Goal: Communication & Community: Answer question/provide support

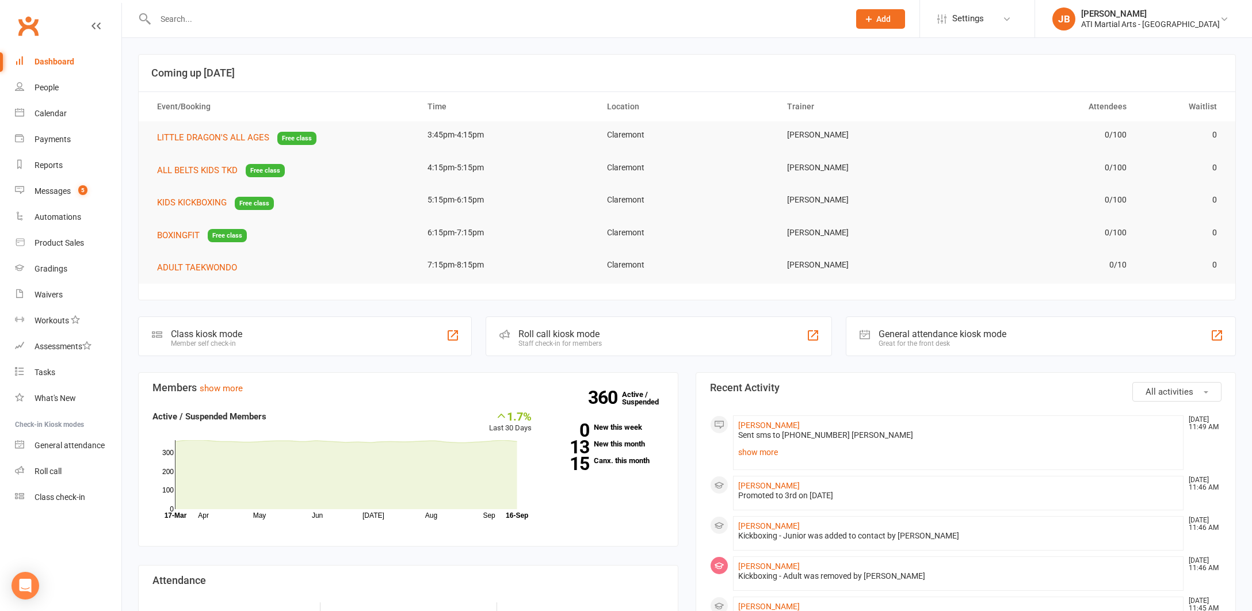
click at [26, 24] on link "Clubworx" at bounding box center [28, 26] width 29 height 29
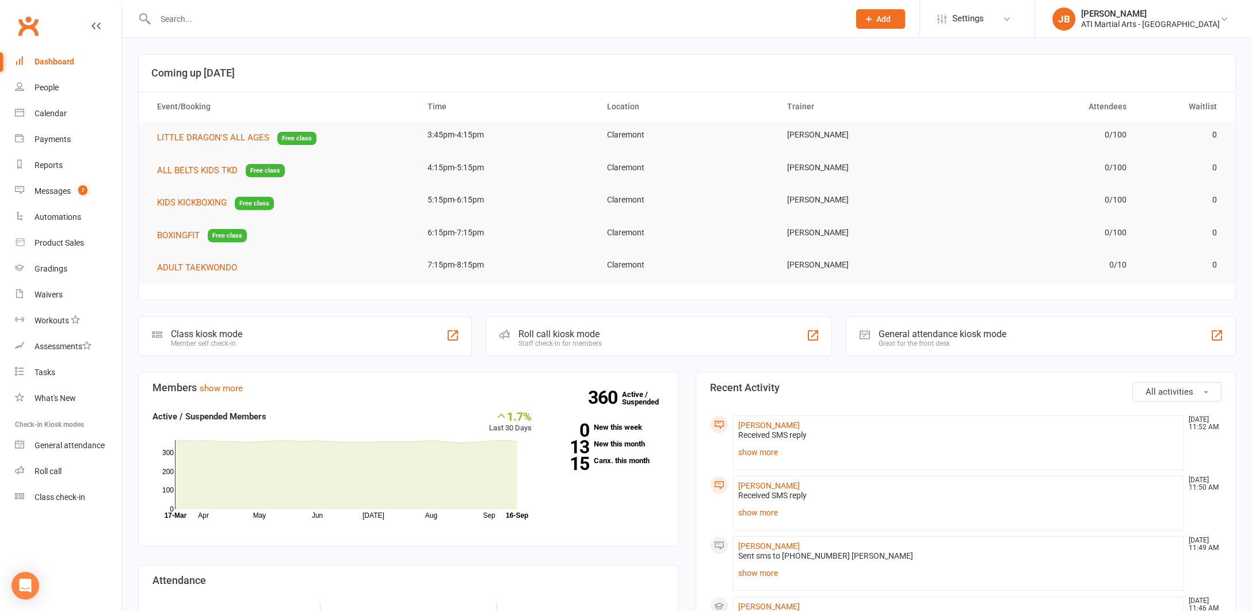
click at [51, 192] on div "Messages" at bounding box center [53, 190] width 36 height 9
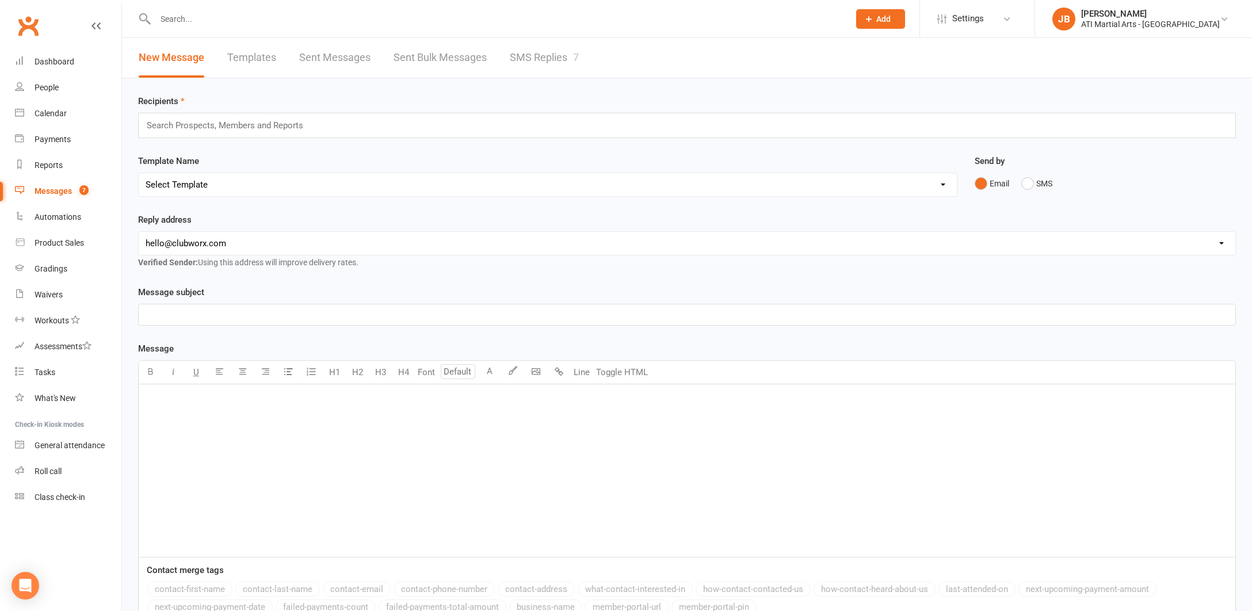
click at [535, 56] on link "SMS Replies 7" at bounding box center [544, 58] width 69 height 40
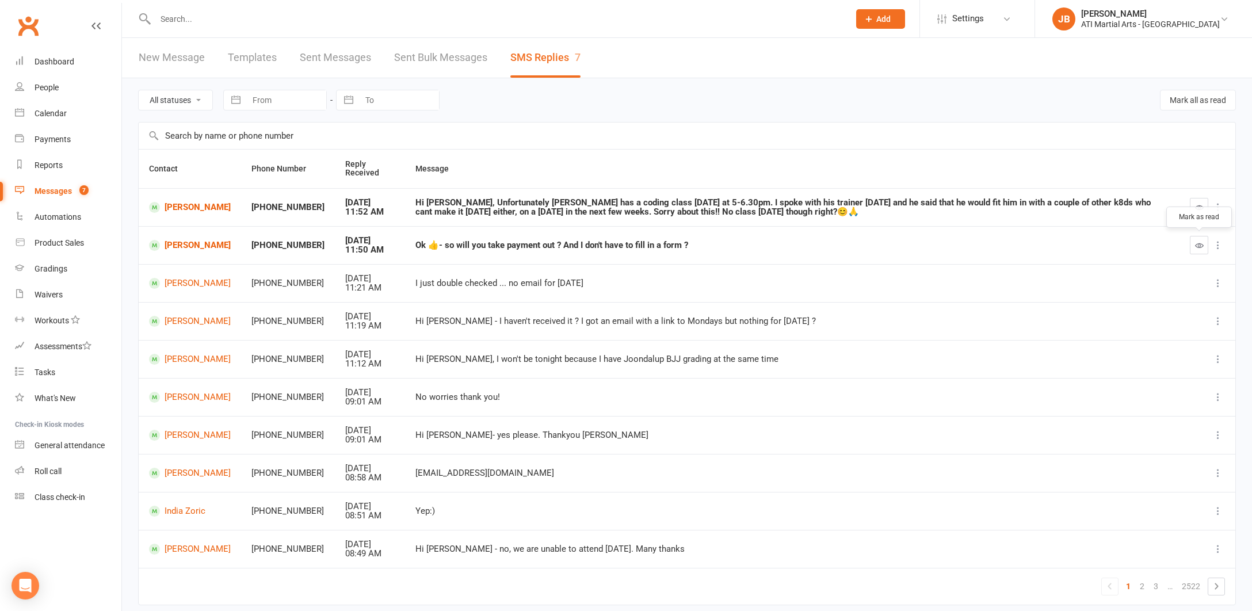
click at [1199, 246] on icon "button" at bounding box center [1199, 245] width 9 height 9
click at [175, 244] on link "[PERSON_NAME]" at bounding box center [190, 245] width 82 height 11
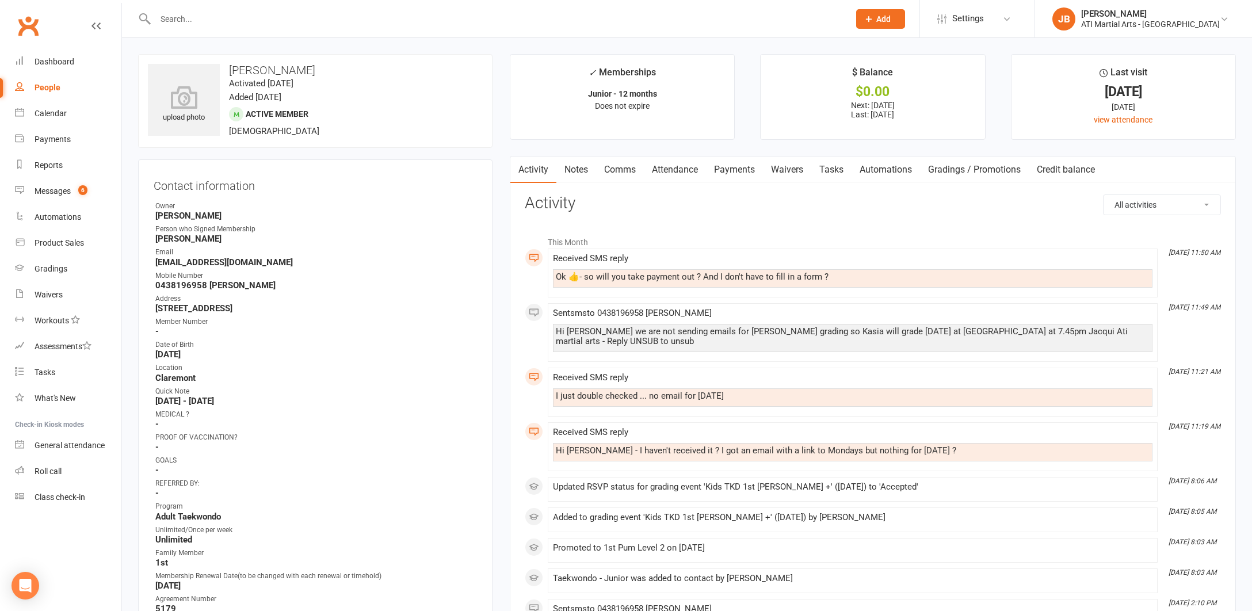
click at [623, 170] on link "Comms" at bounding box center [620, 169] width 48 height 26
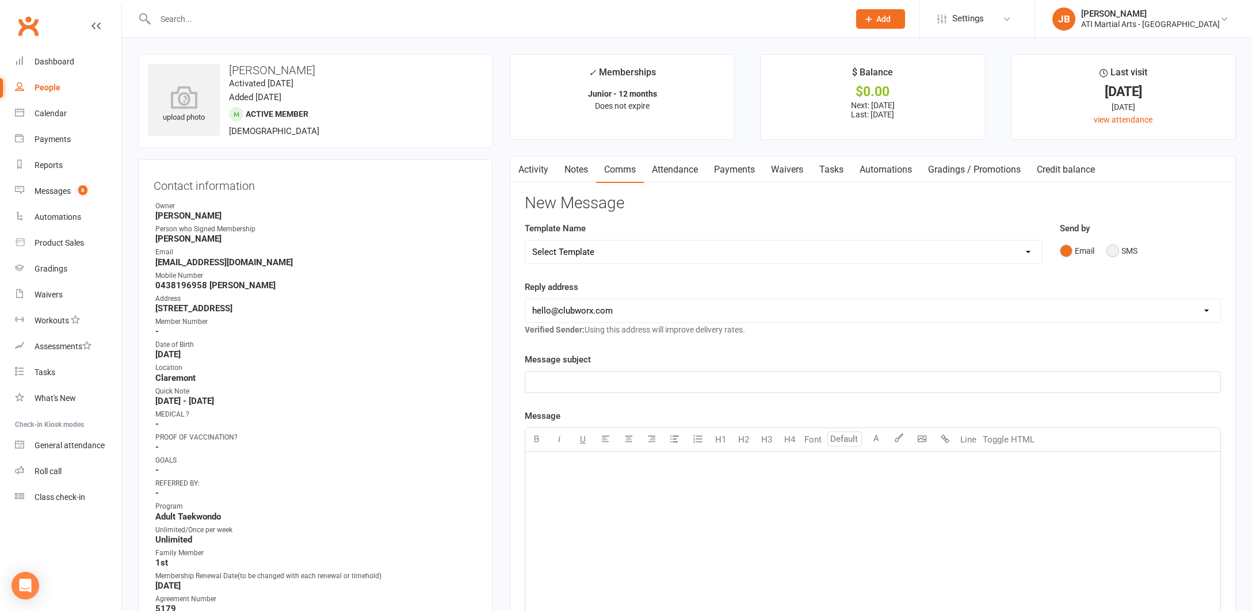
click at [1108, 250] on button "SMS" at bounding box center [1121, 251] width 31 height 22
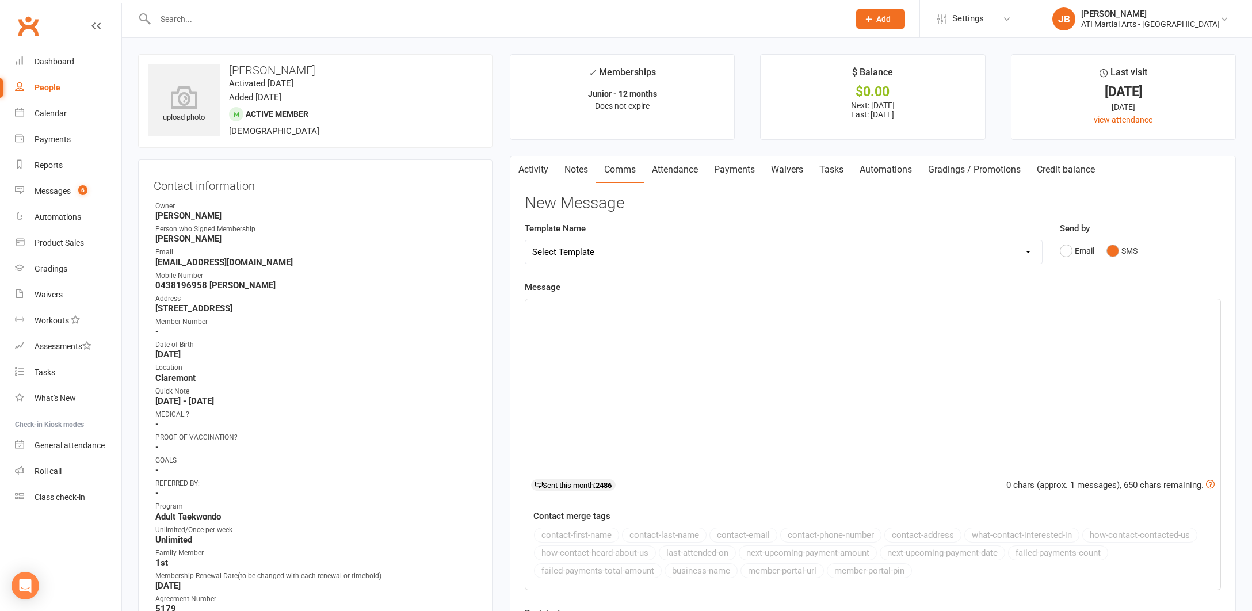
click at [587, 328] on div "﻿" at bounding box center [872, 385] width 695 height 173
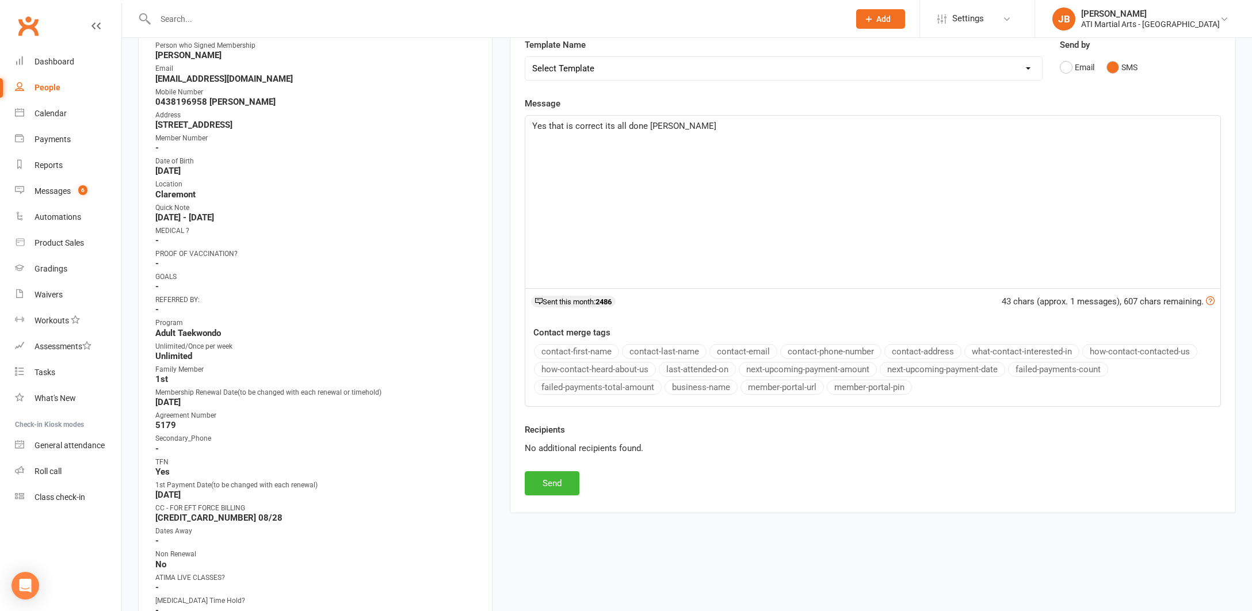
scroll to position [193, 0]
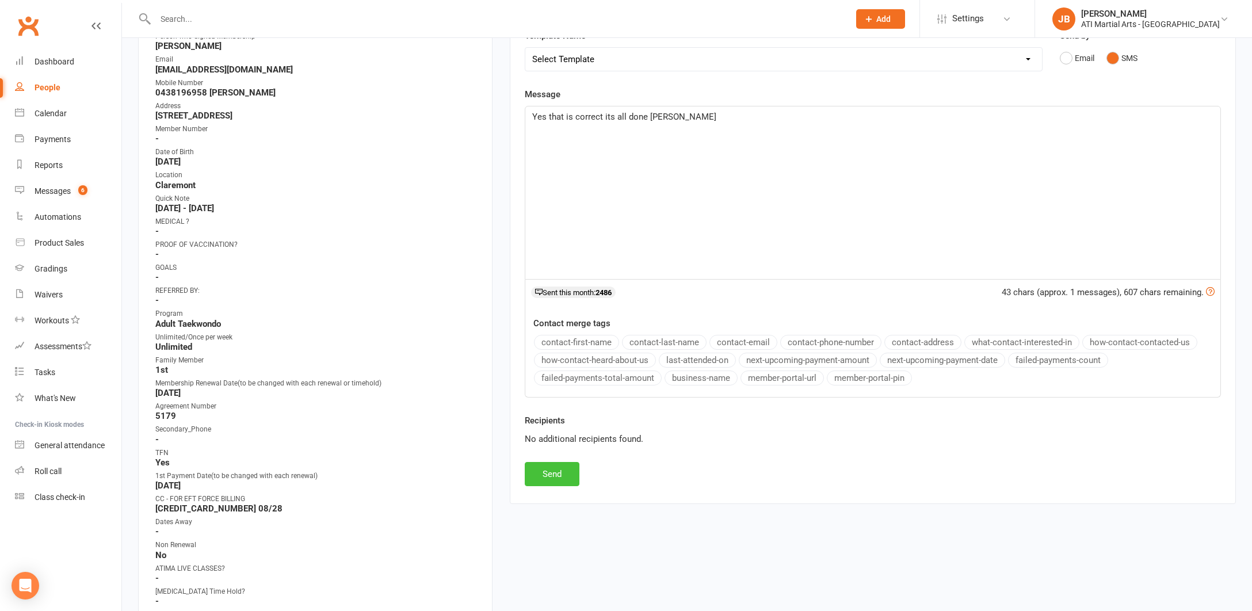
click at [565, 475] on button "Send" at bounding box center [552, 474] width 55 height 24
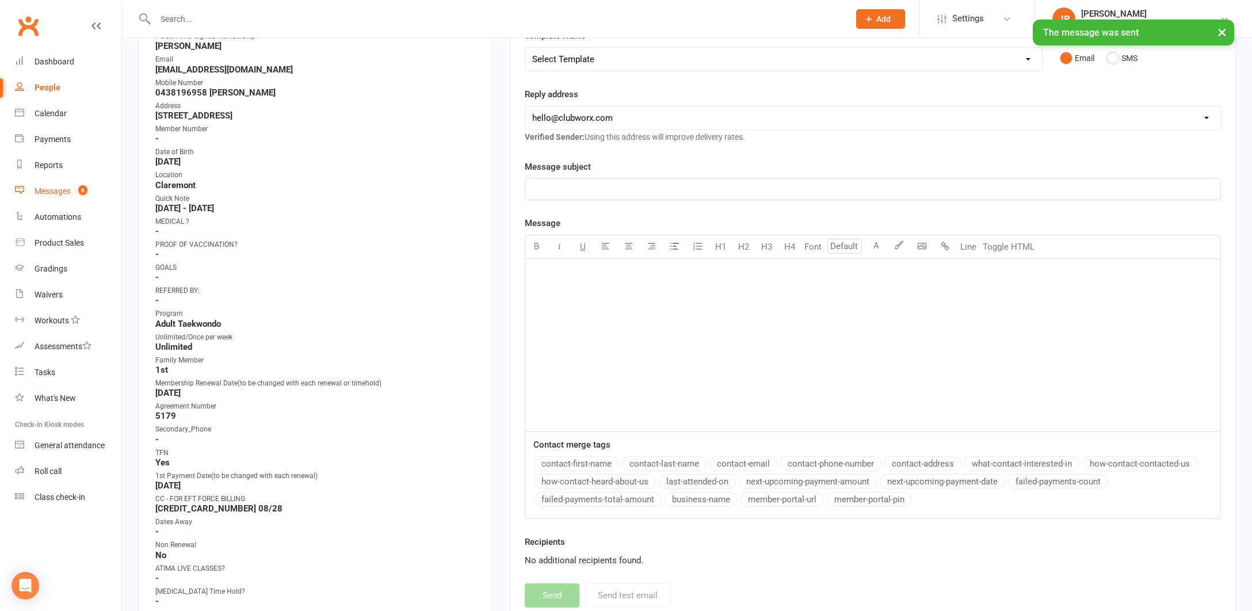
click at [44, 193] on div "Messages" at bounding box center [53, 190] width 36 height 9
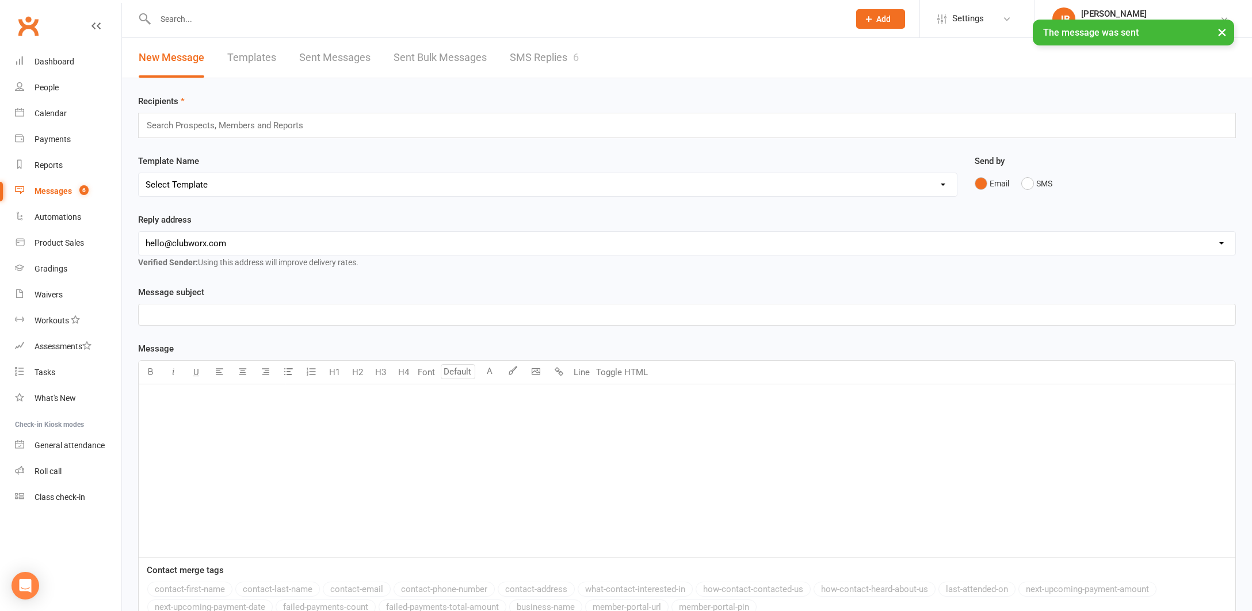
click at [527, 56] on link "SMS Replies 6" at bounding box center [544, 58] width 69 height 40
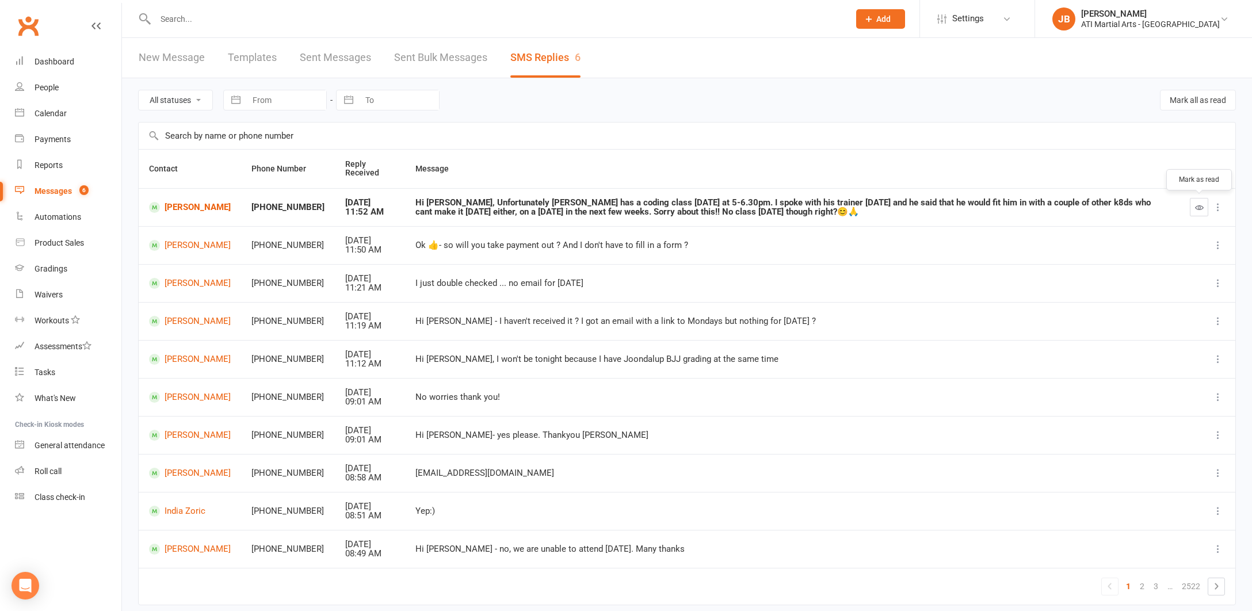
click at [1201, 207] on icon "button" at bounding box center [1199, 207] width 9 height 9
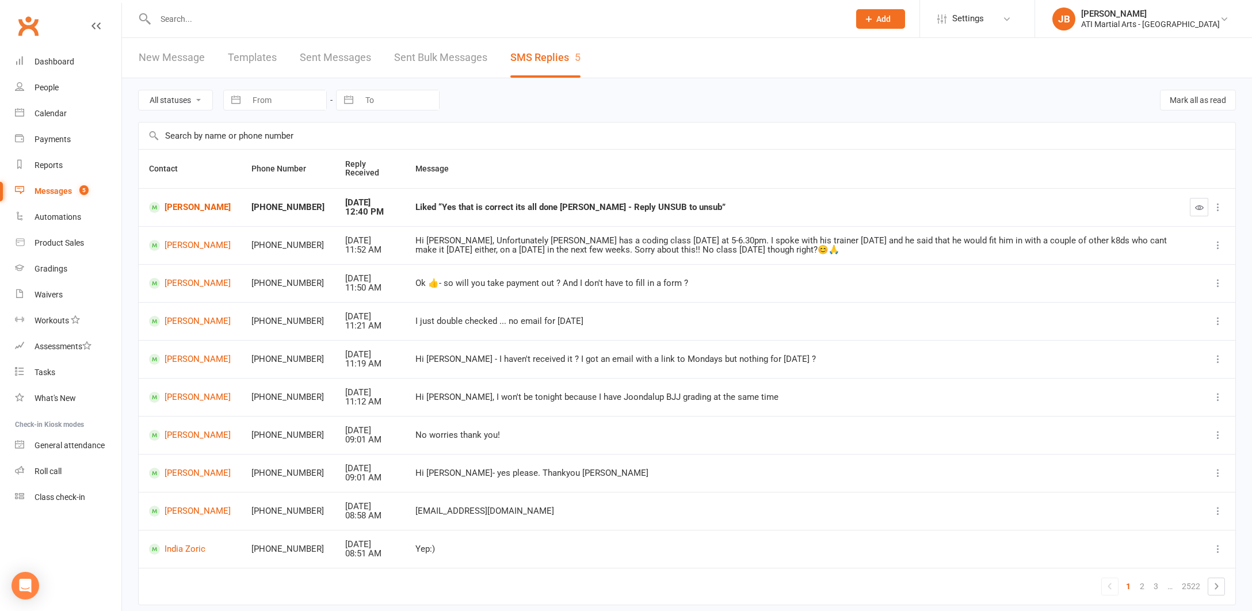
click at [184, 243] on link "[PERSON_NAME]" at bounding box center [190, 245] width 82 height 11
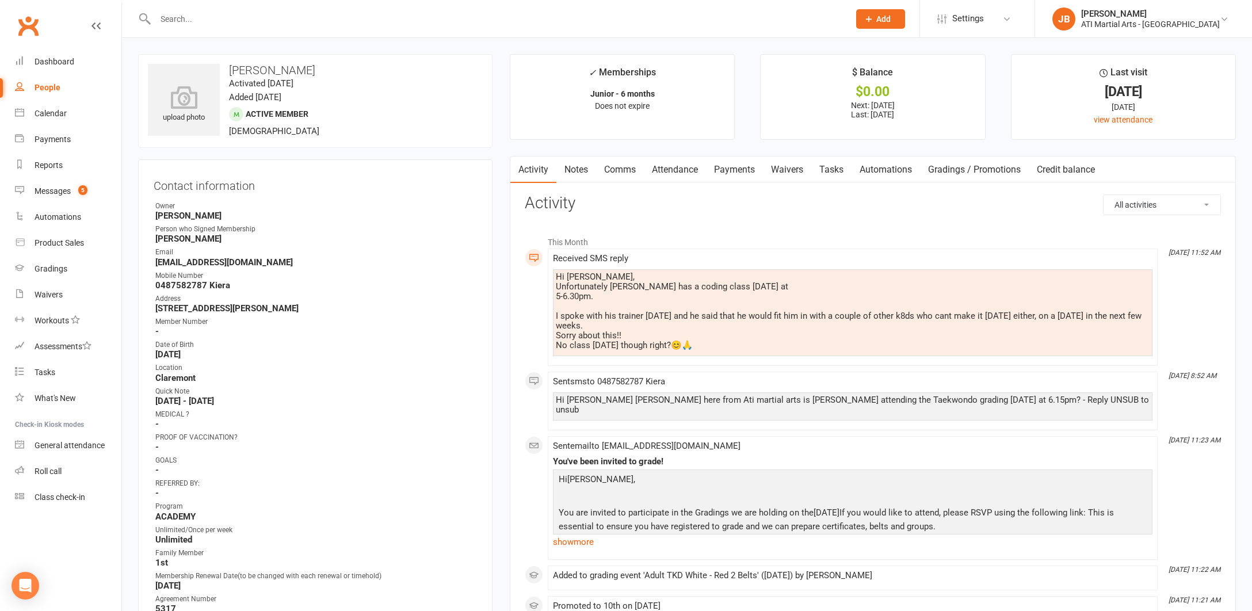
click at [619, 169] on link "Comms" at bounding box center [620, 169] width 48 height 26
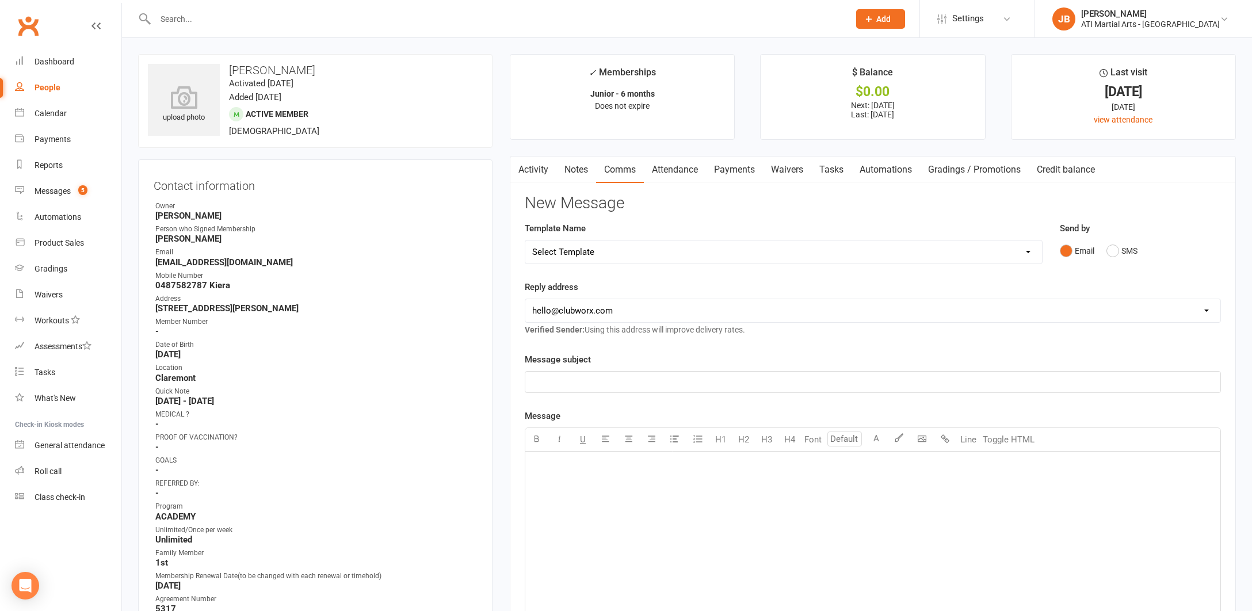
drag, startPoint x: 1110, startPoint y: 248, endPoint x: 1016, endPoint y: 270, distance: 96.4
click at [1109, 249] on button "SMS" at bounding box center [1121, 251] width 31 height 22
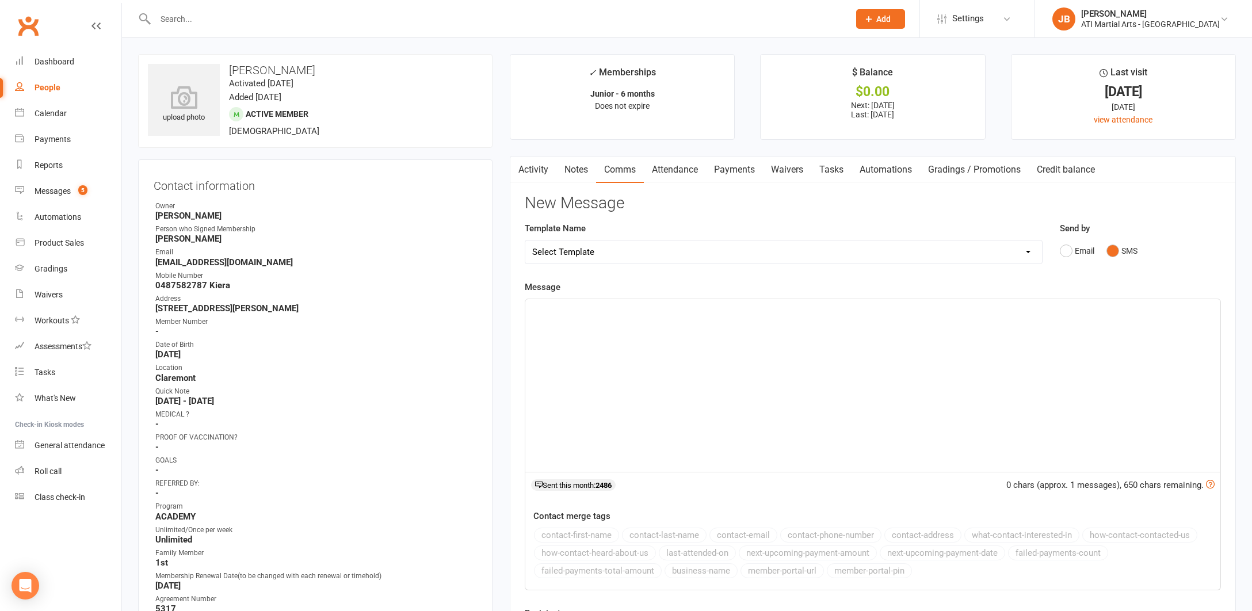
click at [614, 316] on div "﻿" at bounding box center [872, 385] width 695 height 173
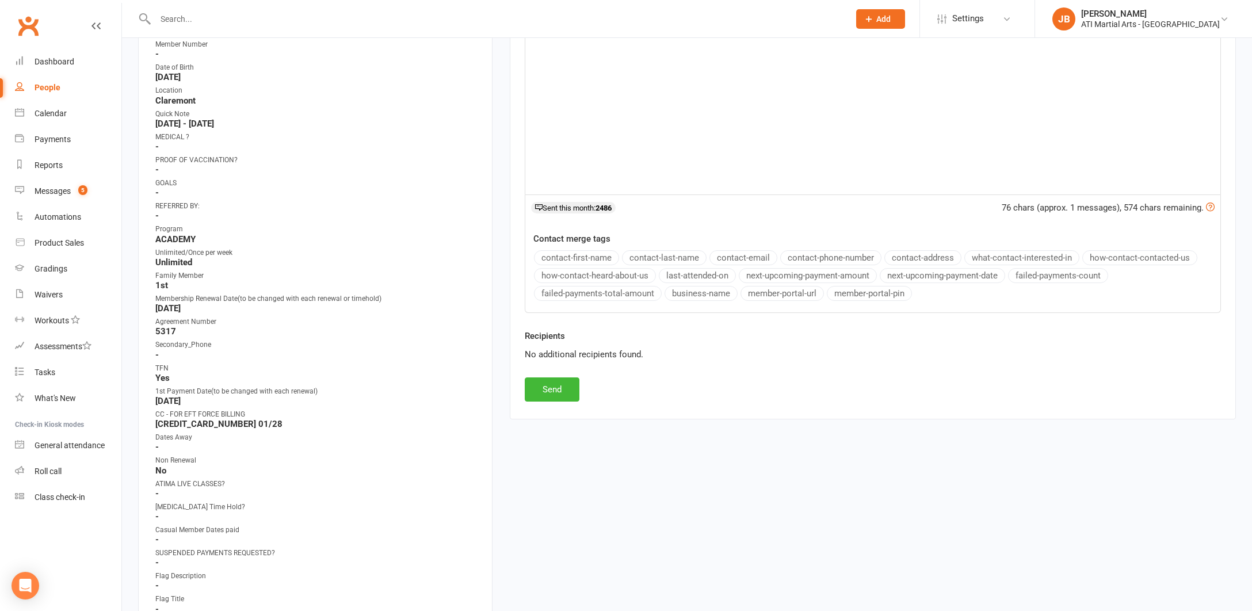
scroll to position [290, 0]
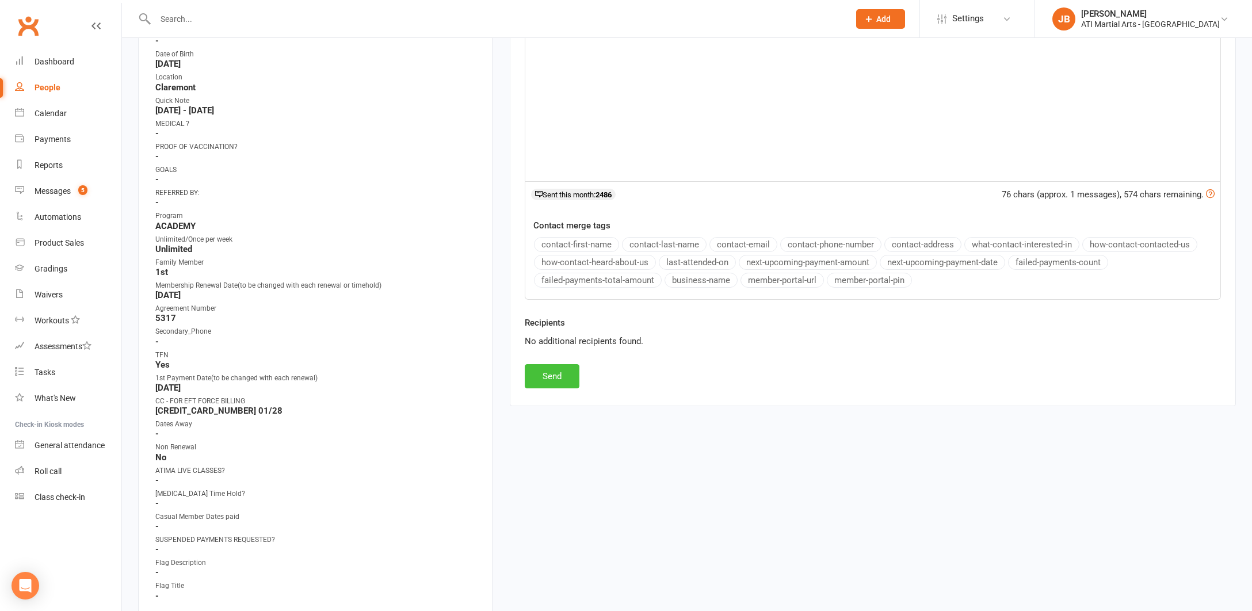
click at [566, 379] on button "Send" at bounding box center [552, 376] width 55 height 24
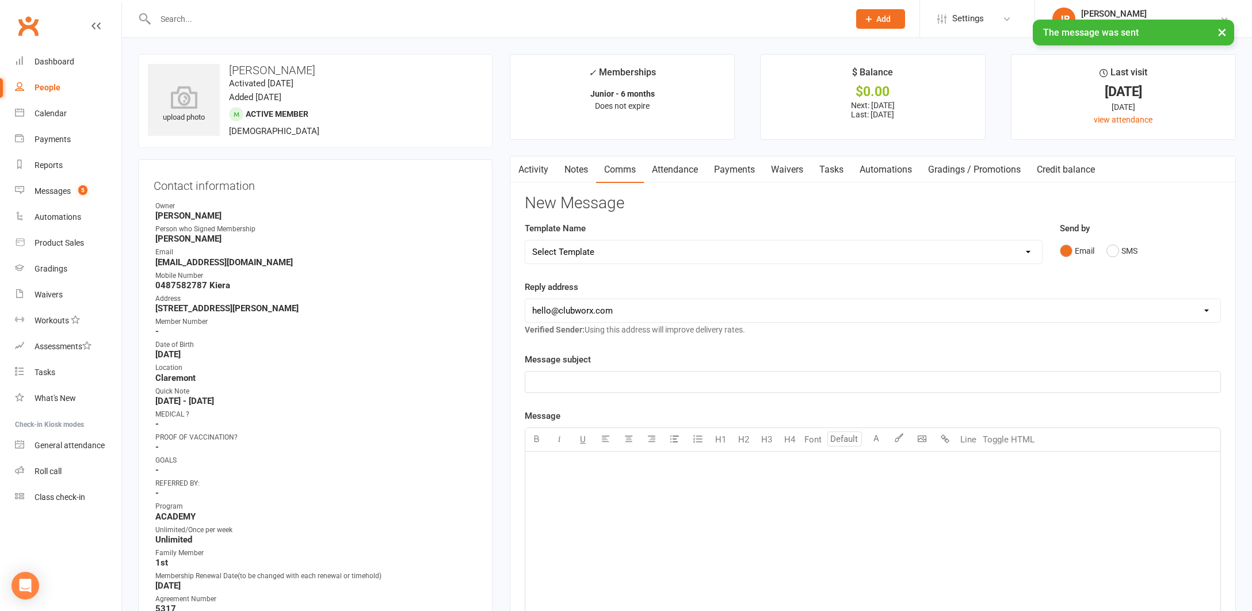
scroll to position [0, 0]
click at [526, 169] on link "Activity" at bounding box center [533, 169] width 46 height 26
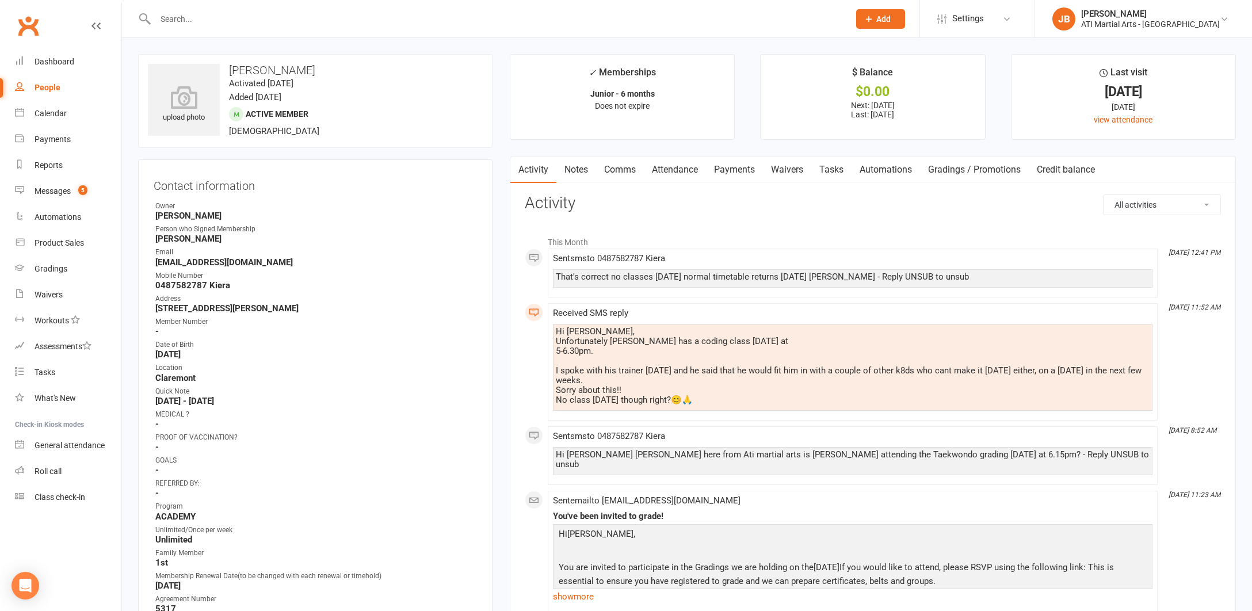
click at [27, 26] on link "Clubworx" at bounding box center [28, 26] width 29 height 29
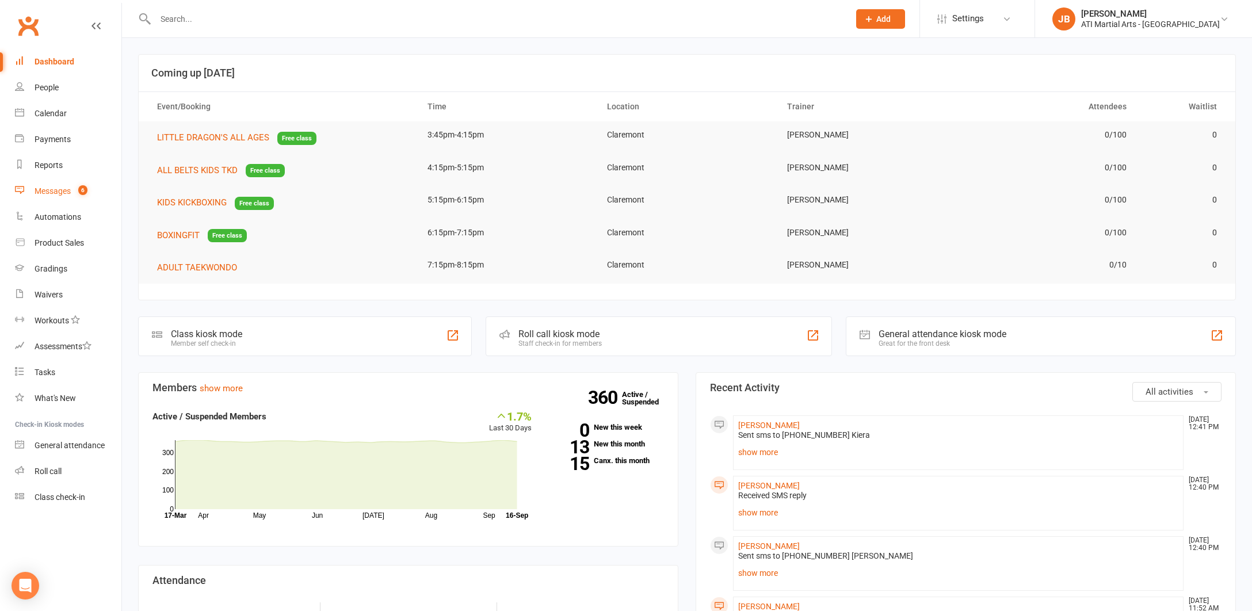
click at [62, 193] on div "Messages" at bounding box center [53, 190] width 36 height 9
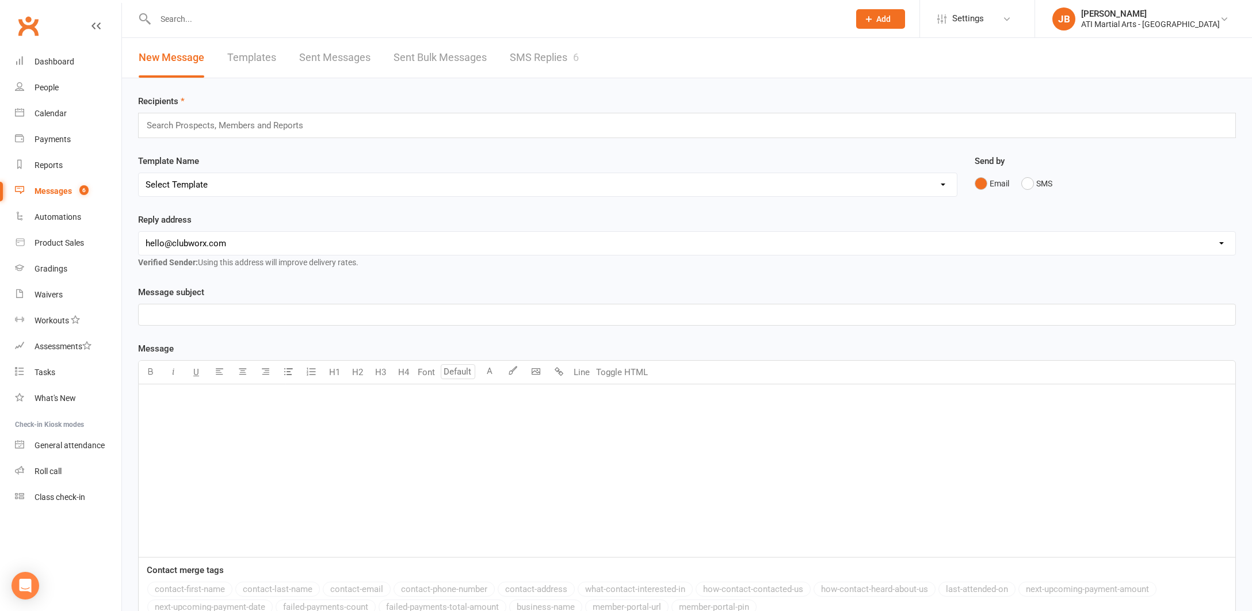
click at [542, 56] on link "SMS Replies 6" at bounding box center [544, 58] width 69 height 40
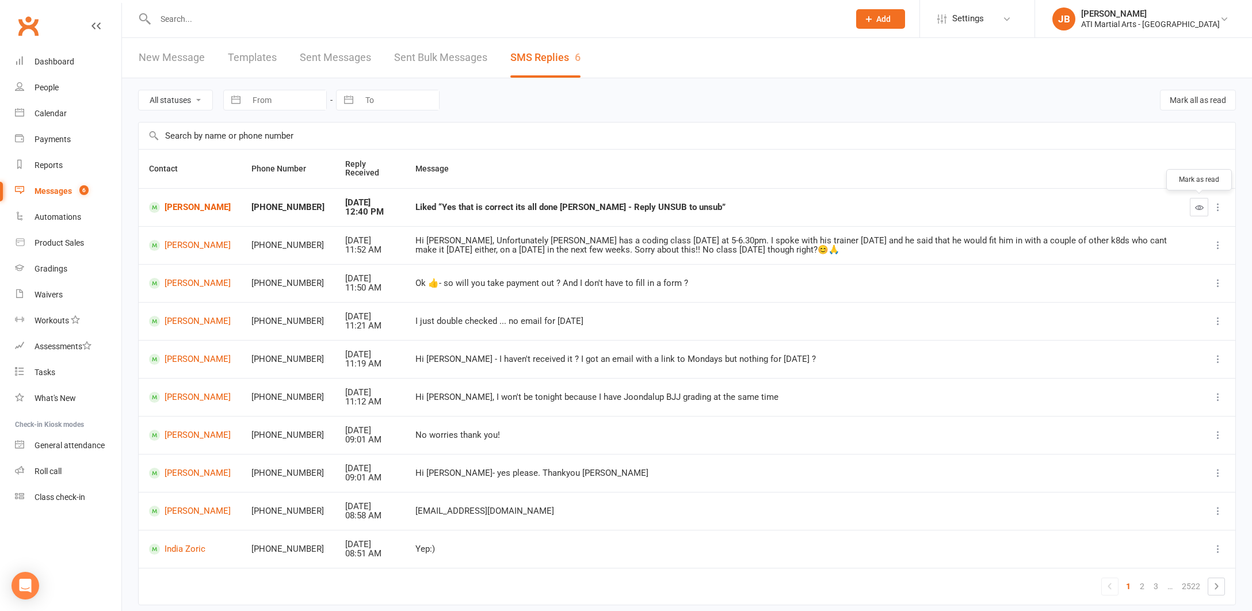
click at [1199, 206] on icon "button" at bounding box center [1199, 207] width 9 height 9
click at [26, 28] on link "Clubworx" at bounding box center [28, 26] width 29 height 29
